Goal: Task Accomplishment & Management: Manage account settings

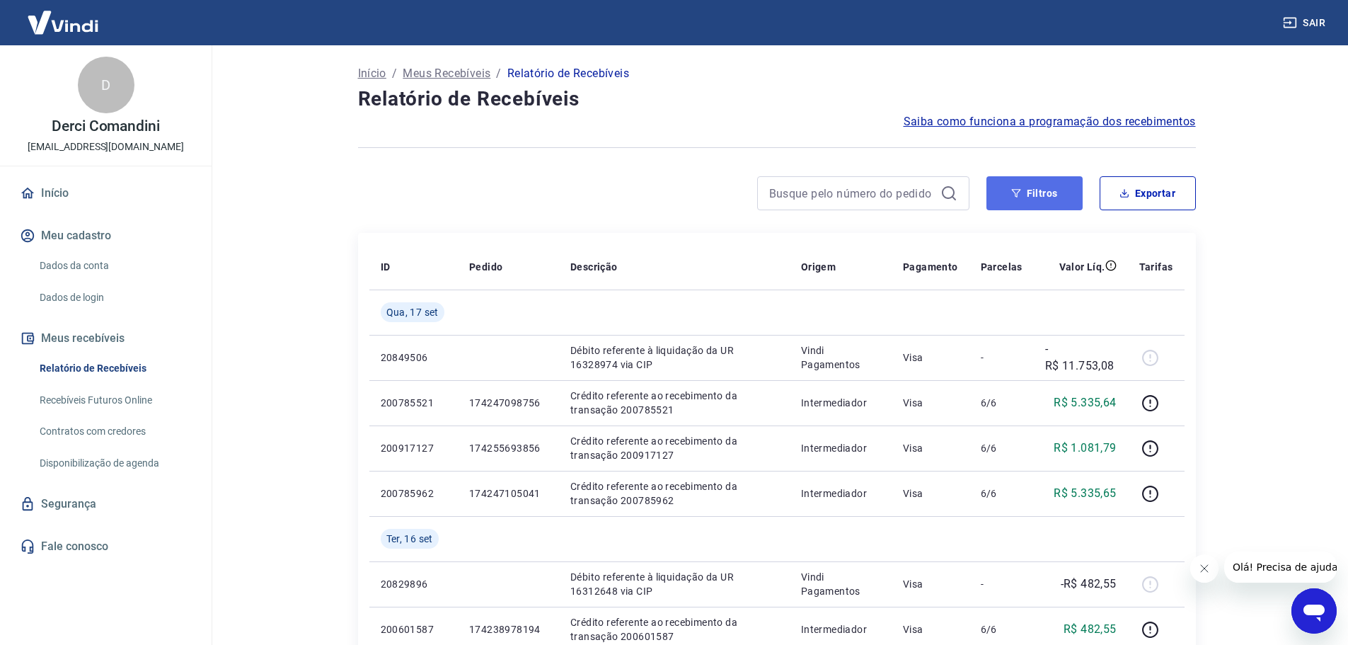
click at [1073, 197] on button "Filtros" at bounding box center [1034, 193] width 96 height 34
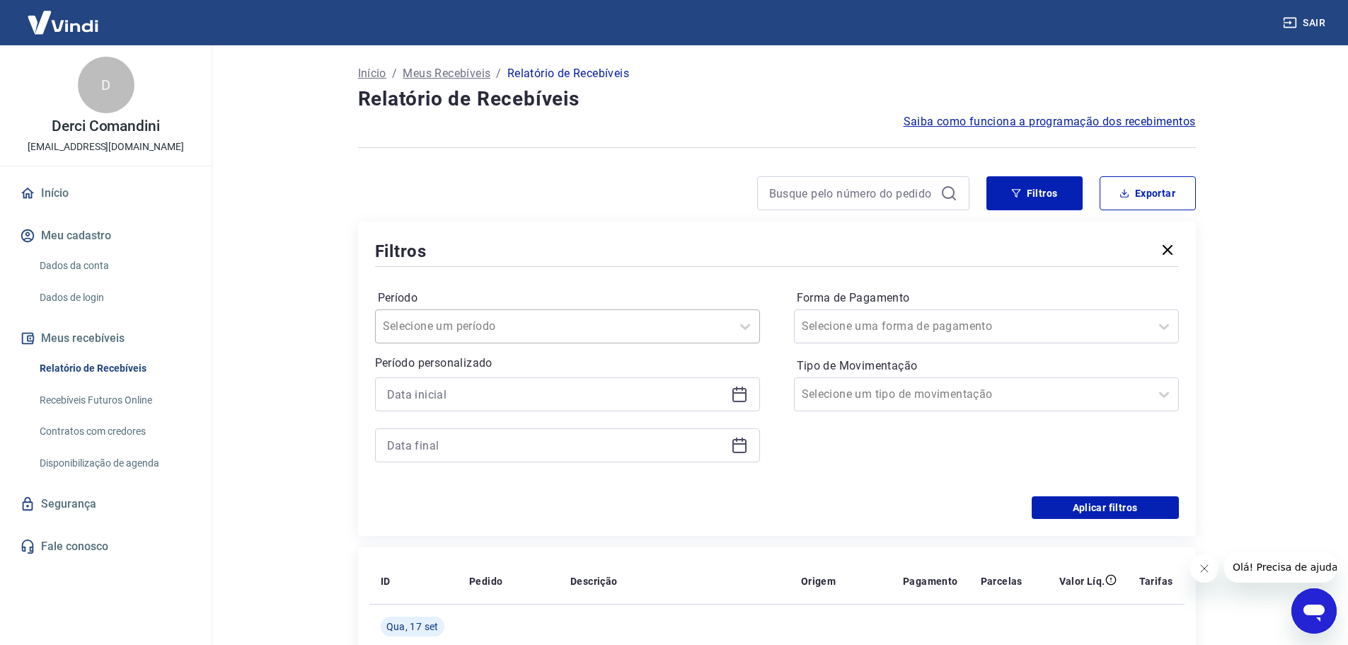
click at [674, 324] on div at bounding box center [553, 326] width 341 height 20
click at [509, 330] on input "Período" at bounding box center [454, 326] width 143 height 17
click at [722, 228] on div "Filtros Período Selecione um período Período personalizado Forma de Pagamento S…" at bounding box center [777, 378] width 838 height 314
click at [743, 402] on icon at bounding box center [739, 395] width 14 height 14
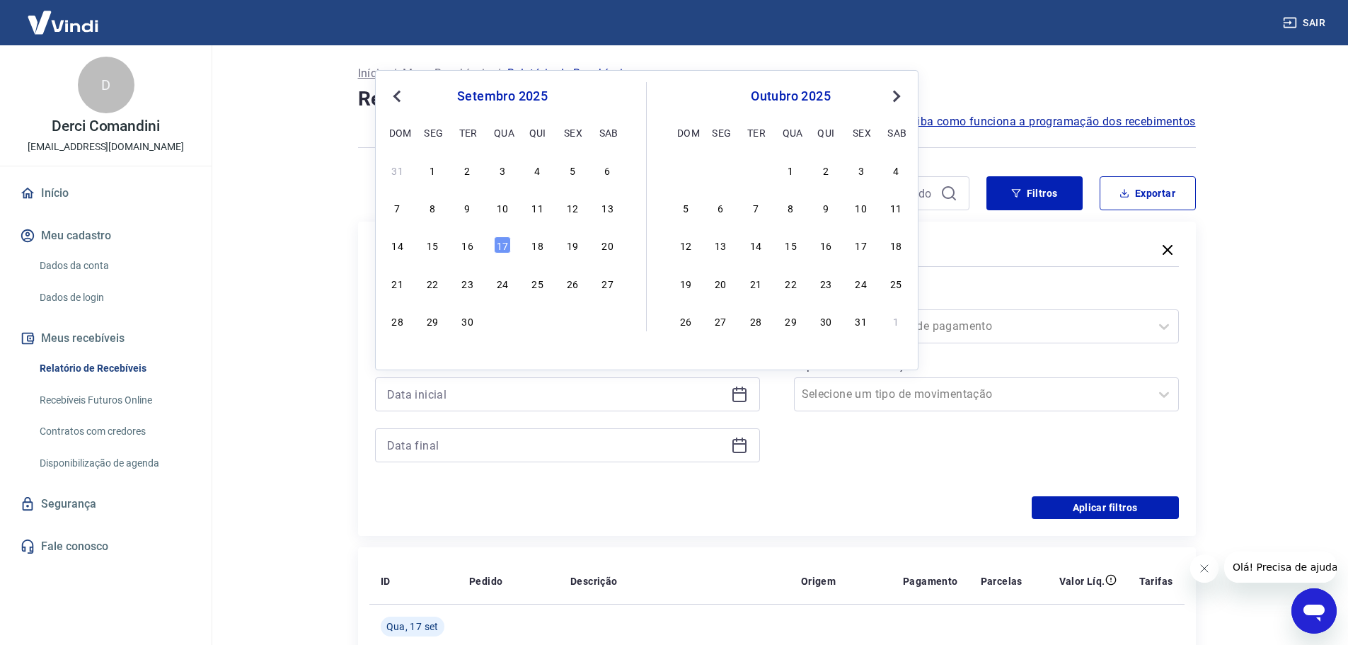
click at [579, 202] on div "12" at bounding box center [572, 207] width 17 height 17
type input "[DATE]"
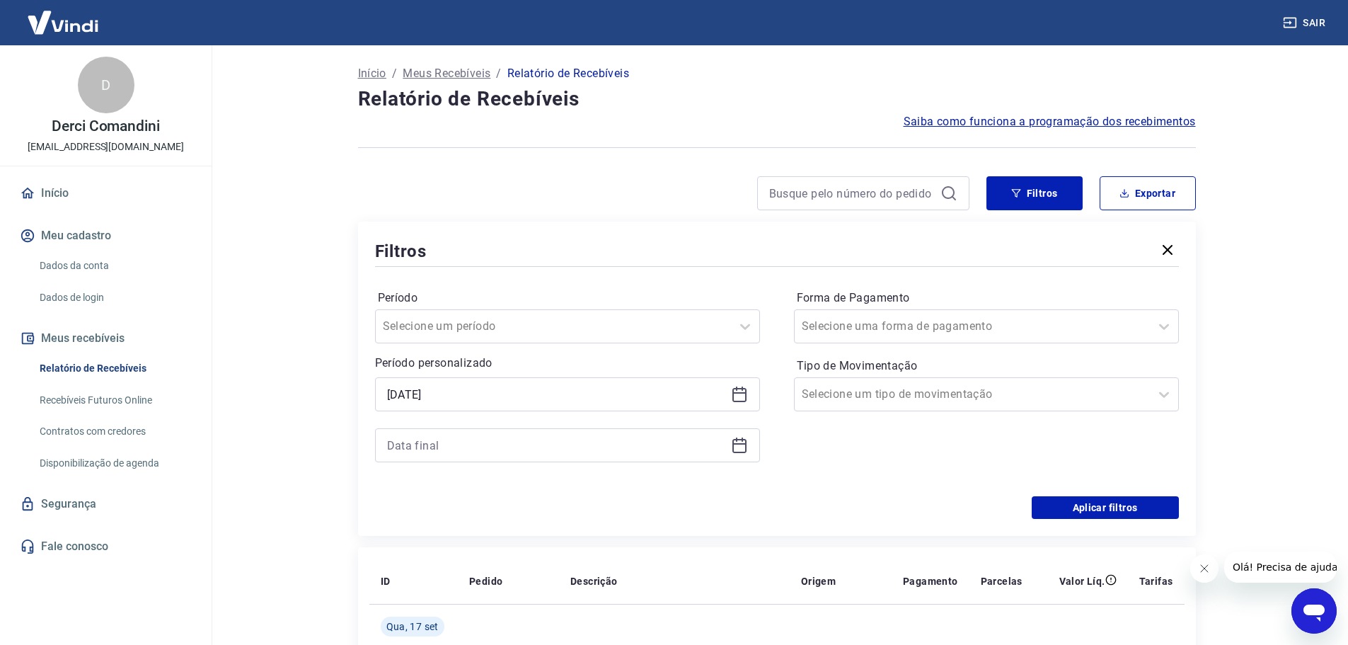
click at [745, 441] on icon at bounding box center [739, 446] width 14 height 14
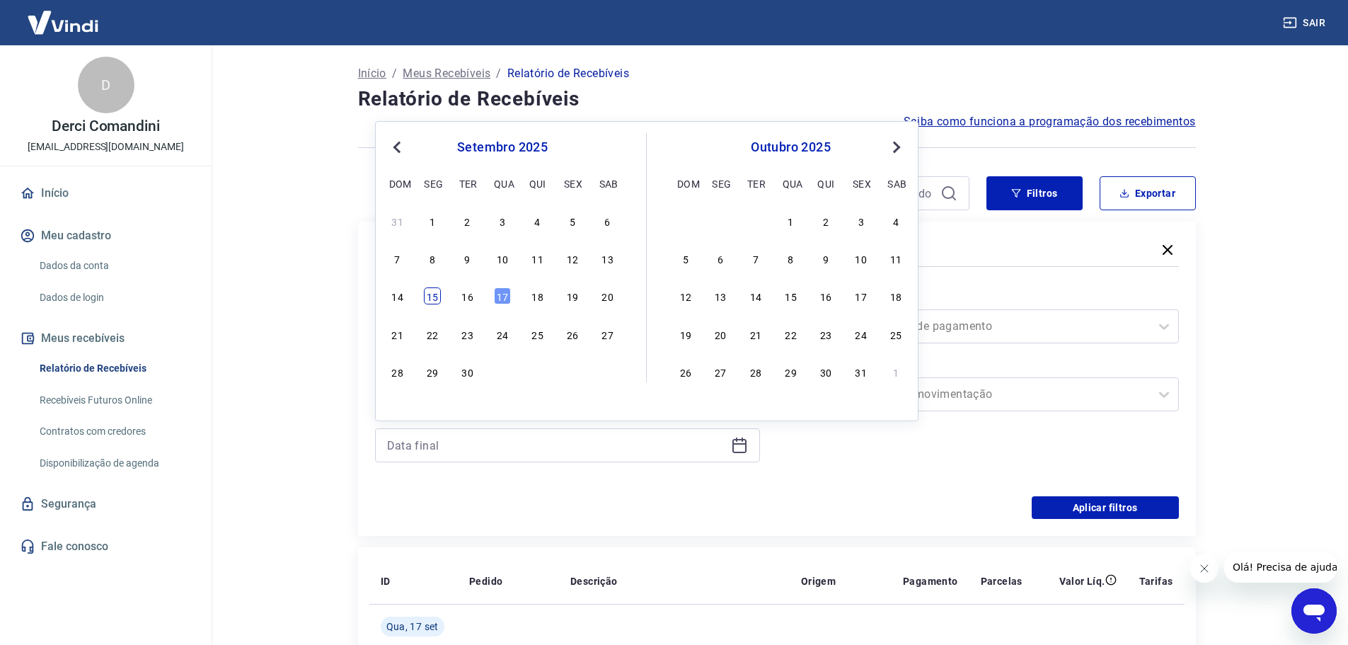
click at [427, 304] on div "15" at bounding box center [432, 295] width 17 height 17
type input "[DATE]"
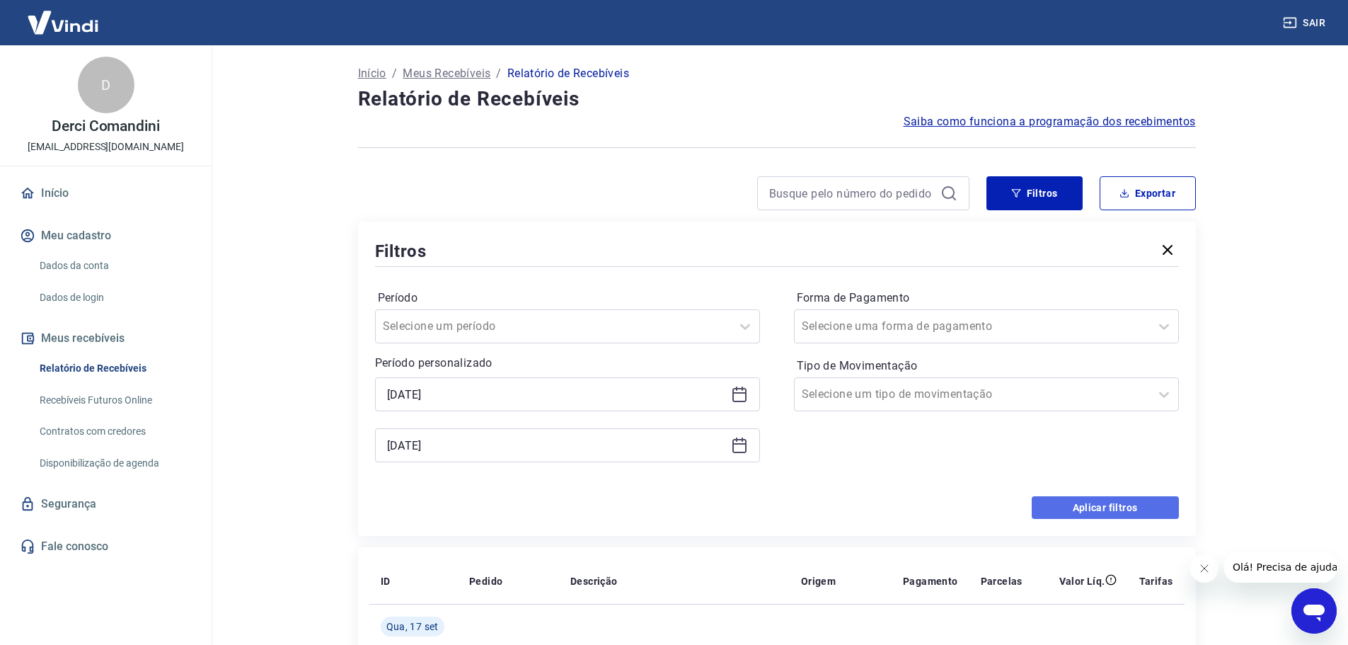
click at [1091, 509] on button "Aplicar filtros" at bounding box center [1105, 507] width 147 height 23
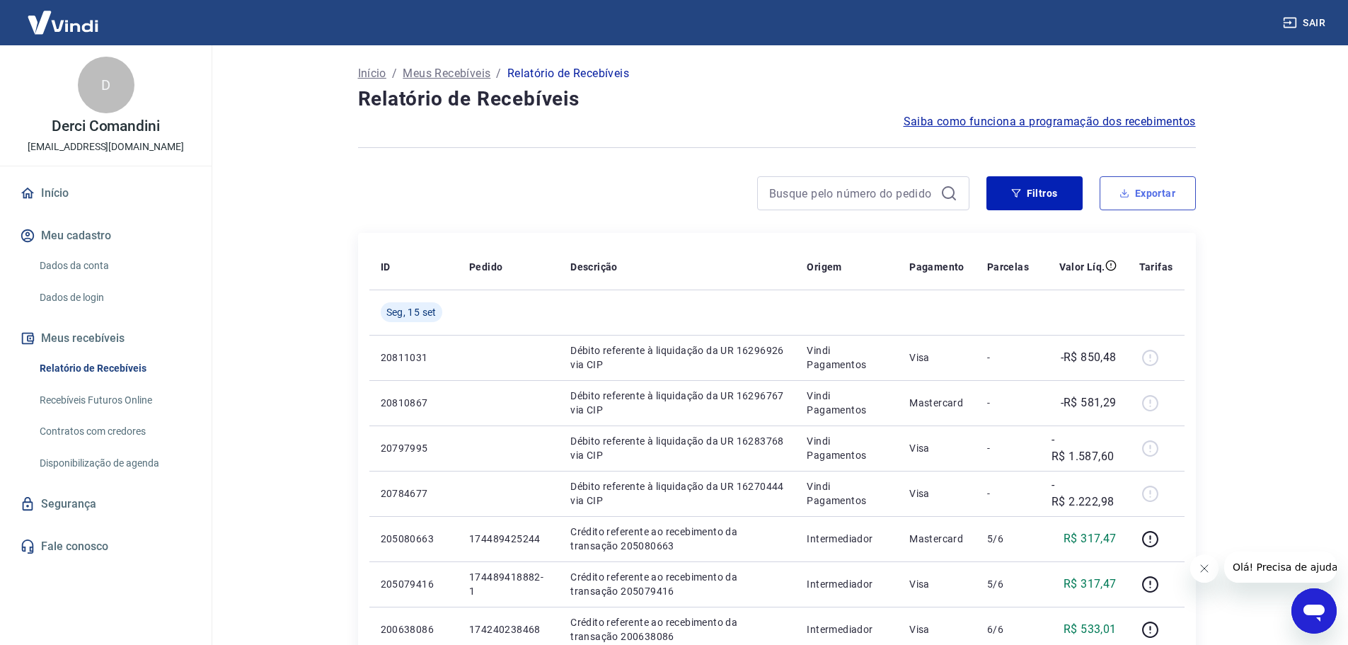
click at [1150, 174] on div "Início / Meus Recebíveis / Relatório de Recebíveis Relatório de Recebíveis Saib…" at bounding box center [777, 615] width 872 height 1141
click at [1151, 191] on button "Exportar" at bounding box center [1148, 193] width 96 height 34
type input "[DATE]"
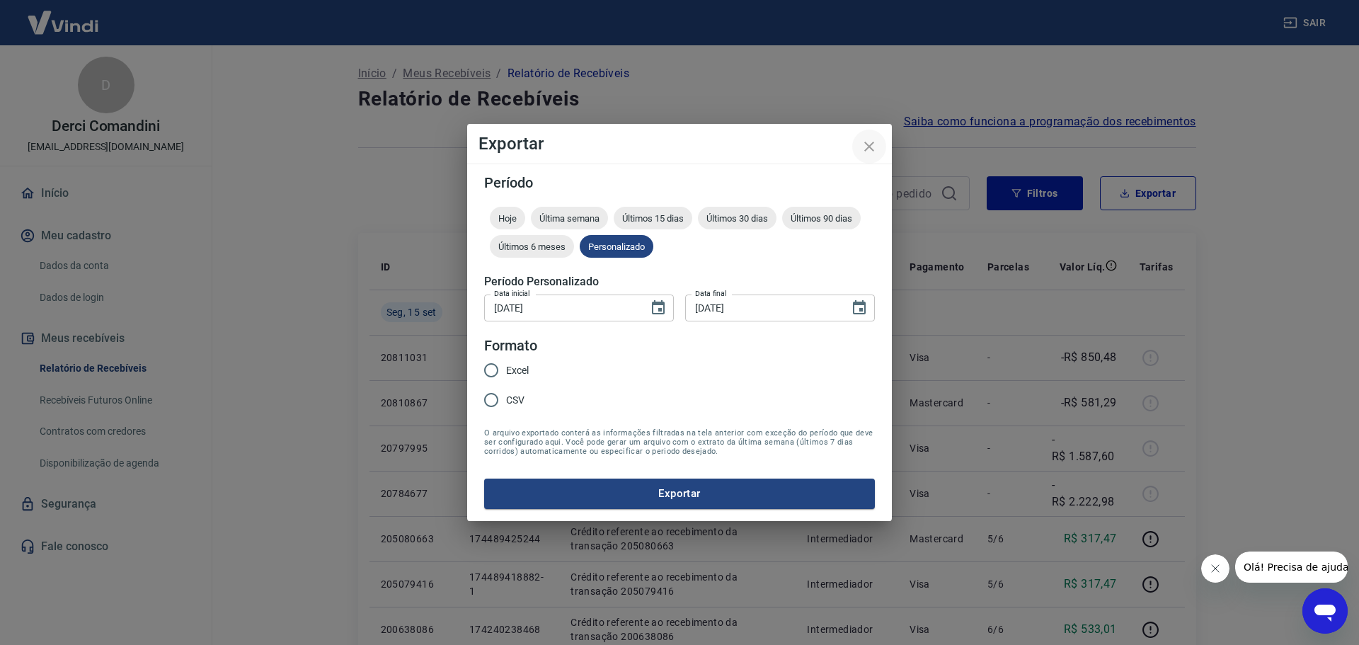
click at [871, 142] on icon "close" at bounding box center [869, 146] width 17 height 17
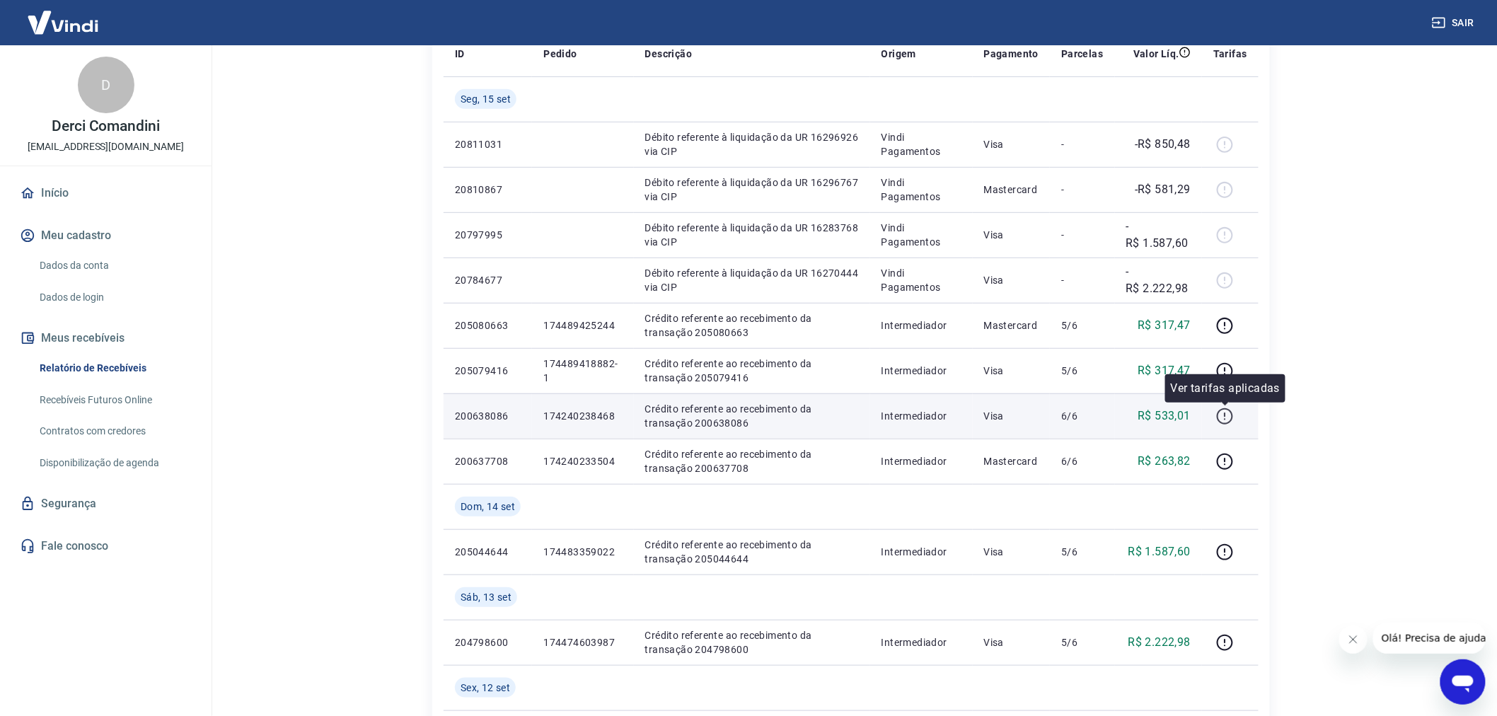
scroll to position [212, 0]
